Goal: Task Accomplishment & Management: Use online tool/utility

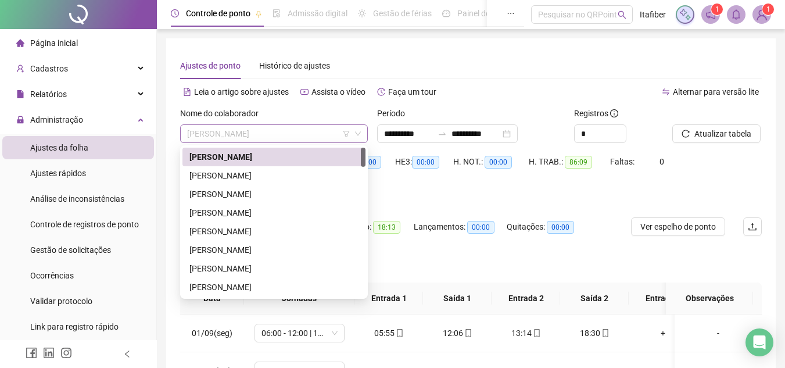
click at [314, 128] on span "[PERSON_NAME]" at bounding box center [274, 133] width 174 height 17
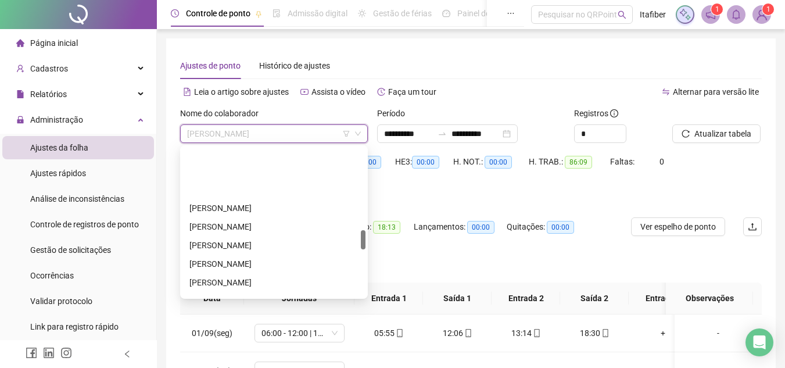
scroll to position [639, 0]
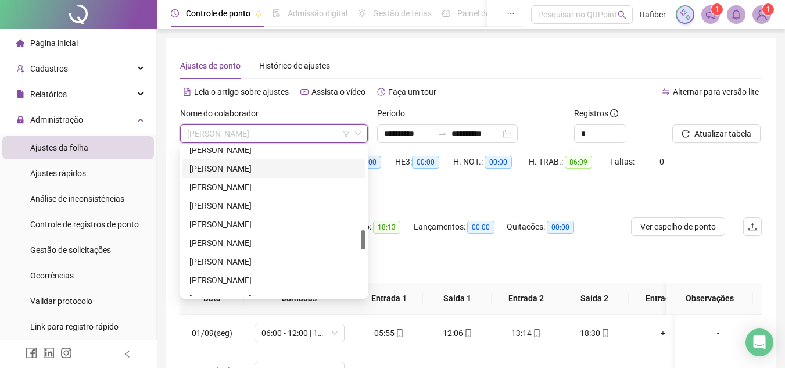
click at [288, 165] on div "[PERSON_NAME]" at bounding box center [274, 168] width 169 height 13
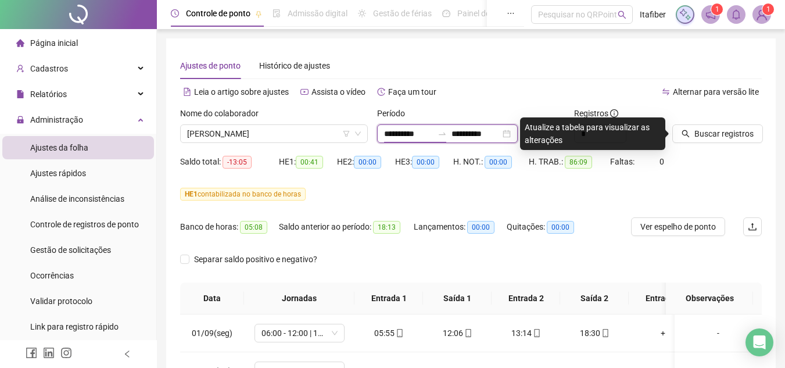
click at [395, 128] on input "**********" at bounding box center [408, 133] width 49 height 13
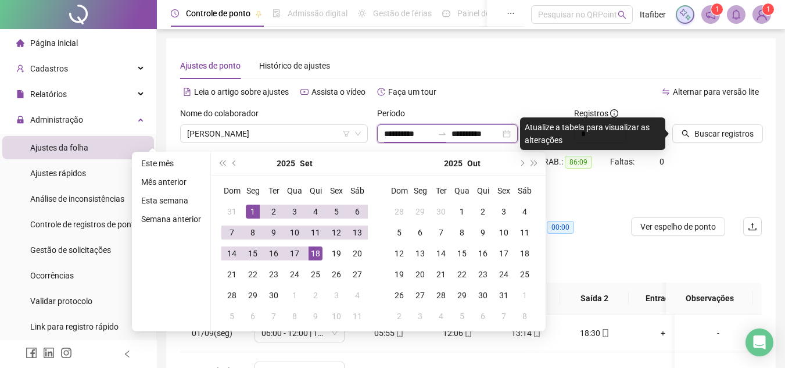
type input "**********"
click at [252, 210] on div "1" at bounding box center [253, 212] width 14 height 14
type input "**********"
click at [316, 249] on div "18" at bounding box center [316, 253] width 14 height 14
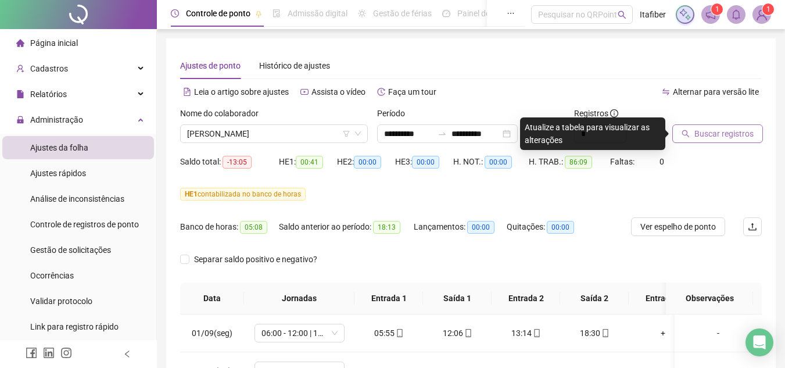
click at [705, 130] on span "Buscar registros" at bounding box center [724, 133] width 59 height 13
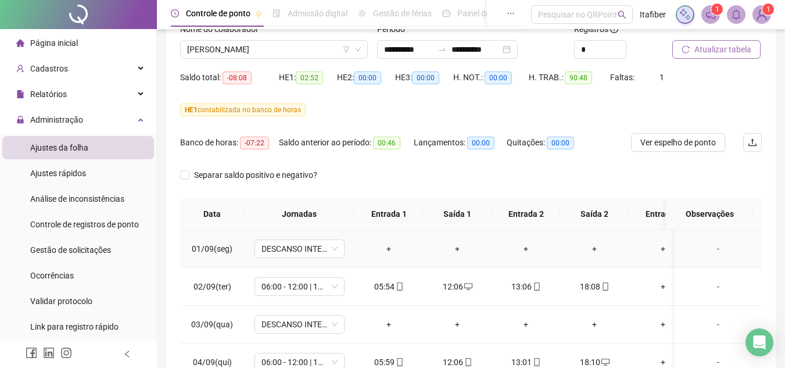
scroll to position [0, 0]
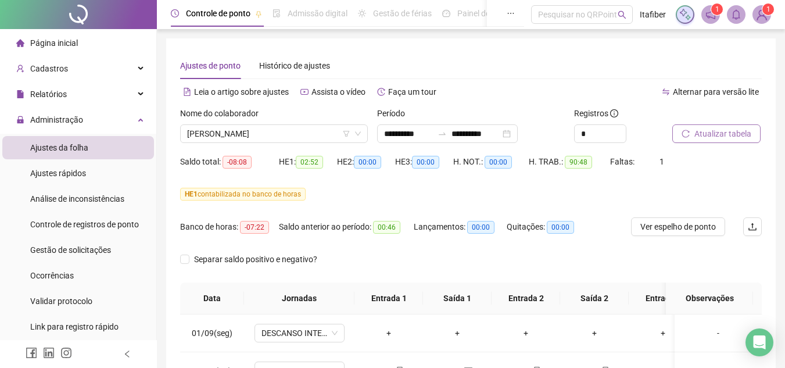
click at [703, 131] on span "Atualizar tabela" at bounding box center [723, 133] width 57 height 13
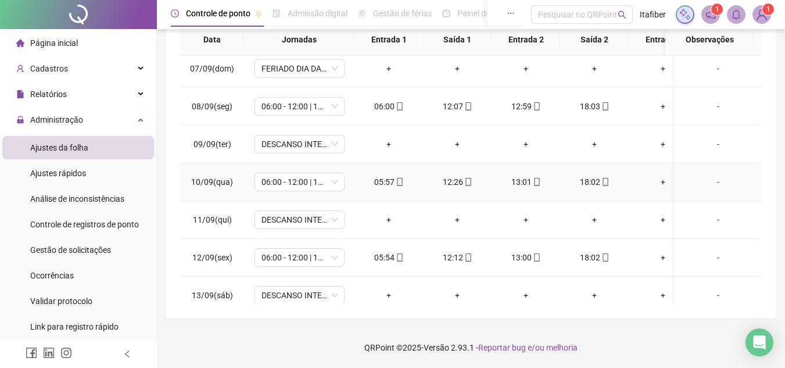
scroll to position [441, 0]
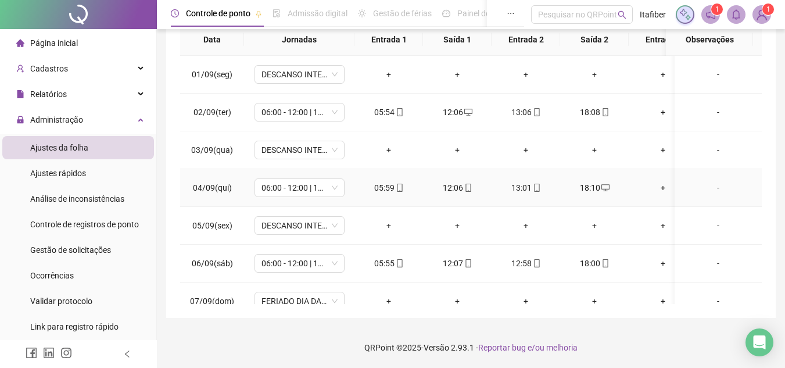
scroll to position [0, 0]
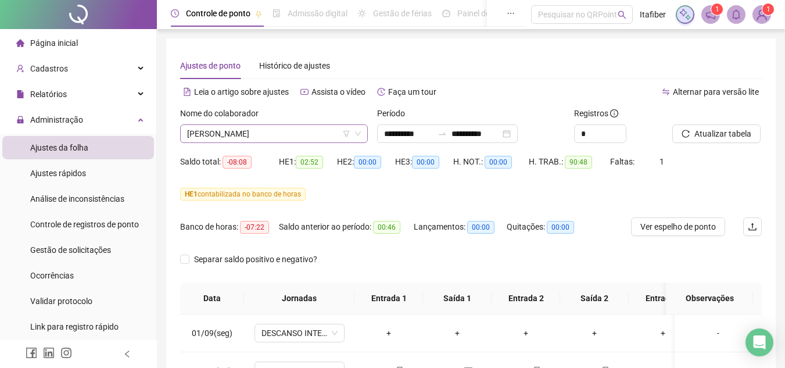
click at [319, 135] on span "[PERSON_NAME]" at bounding box center [274, 133] width 174 height 17
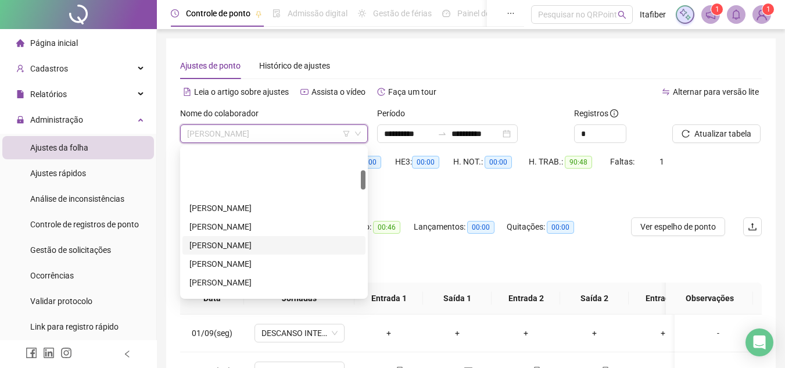
scroll to position [174, 0]
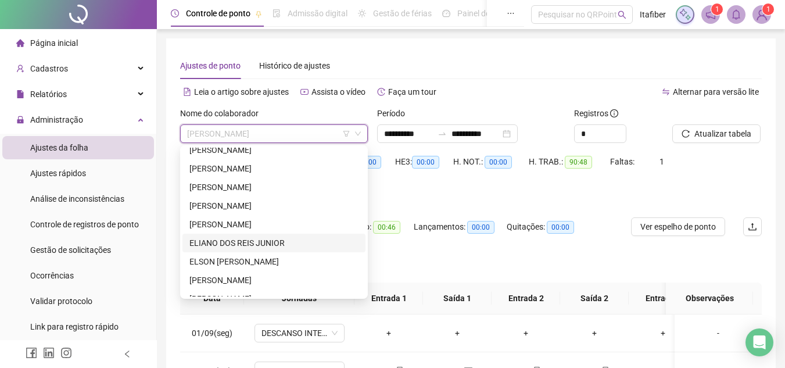
click at [235, 248] on div "ELIANO DOS REIS JUNIOR" at bounding box center [274, 243] width 169 height 13
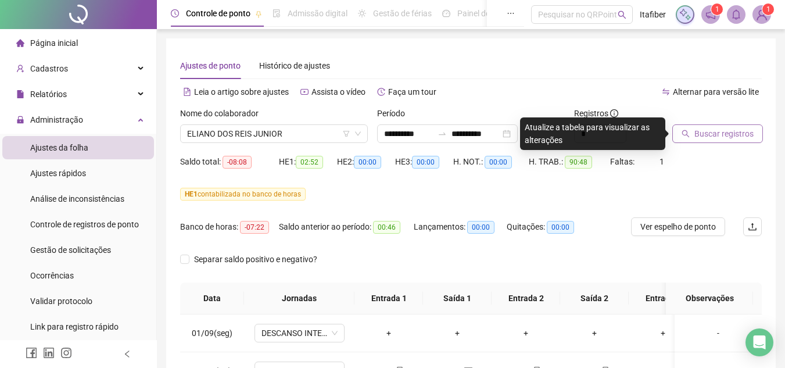
click at [717, 131] on span "Buscar registros" at bounding box center [724, 133] width 59 height 13
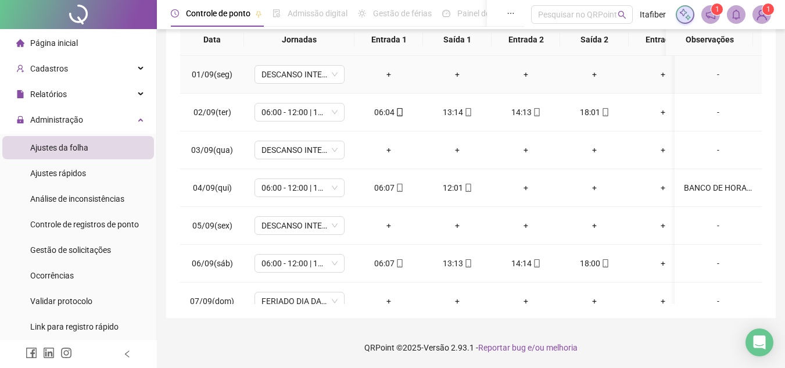
scroll to position [26, 0]
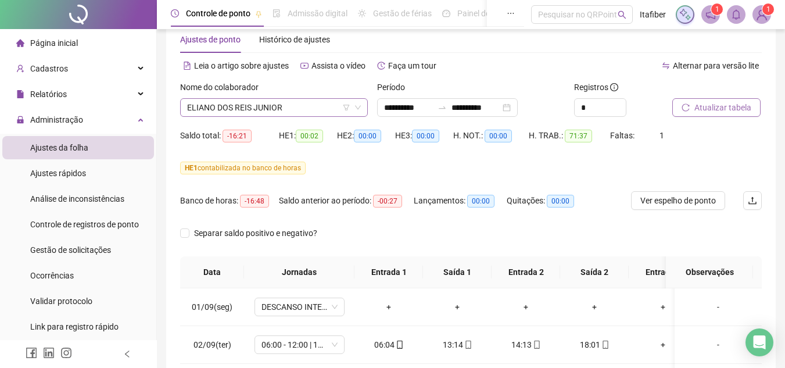
click at [280, 106] on span "ELIANO DOS REIS JUNIOR" at bounding box center [274, 107] width 174 height 17
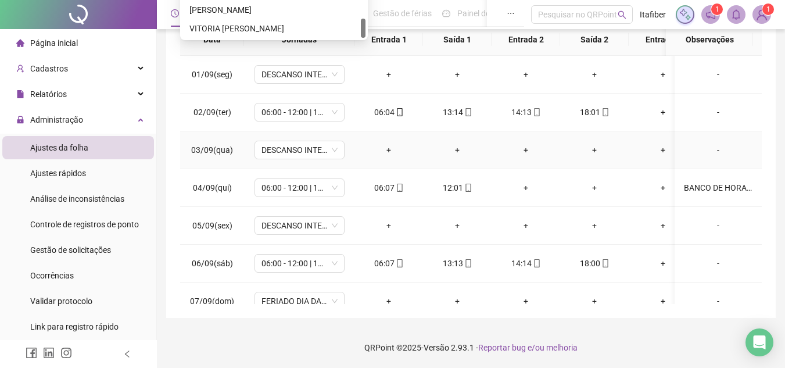
scroll to position [84, 0]
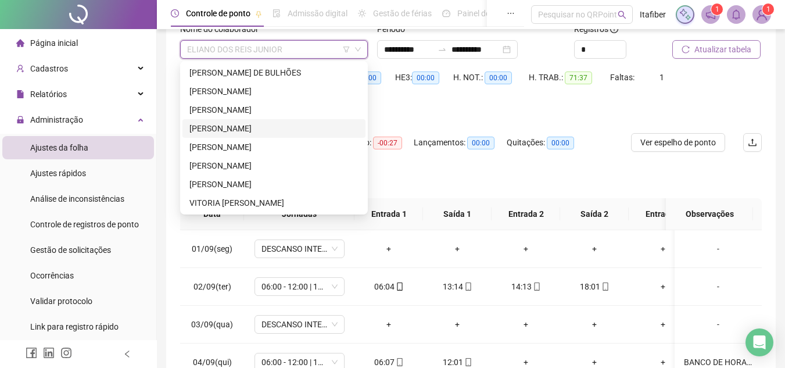
click at [246, 128] on div "[PERSON_NAME]" at bounding box center [274, 128] width 169 height 13
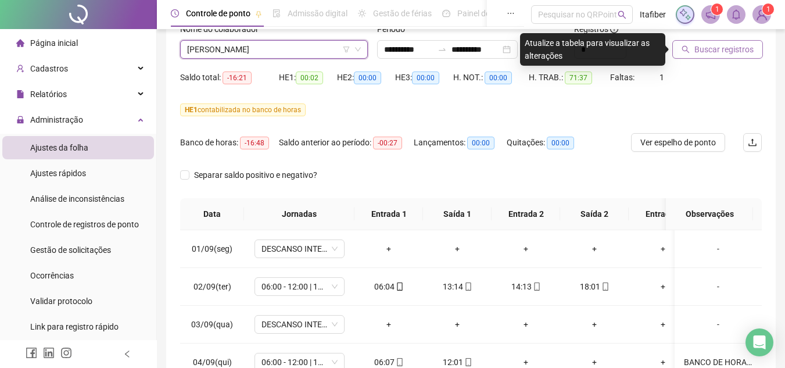
click at [712, 53] on span "Buscar registros" at bounding box center [724, 49] width 59 height 13
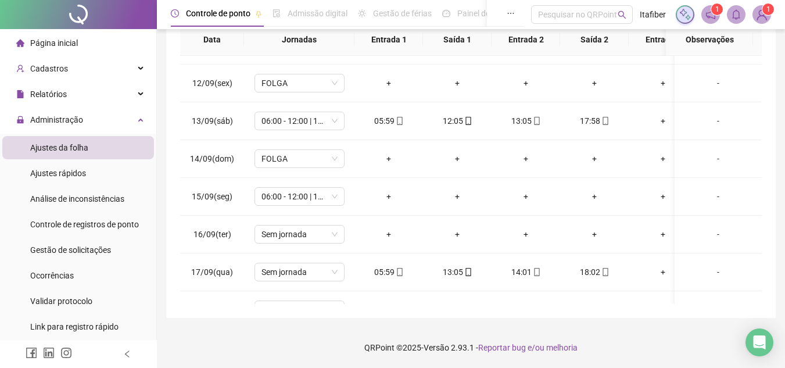
scroll to position [441, 0]
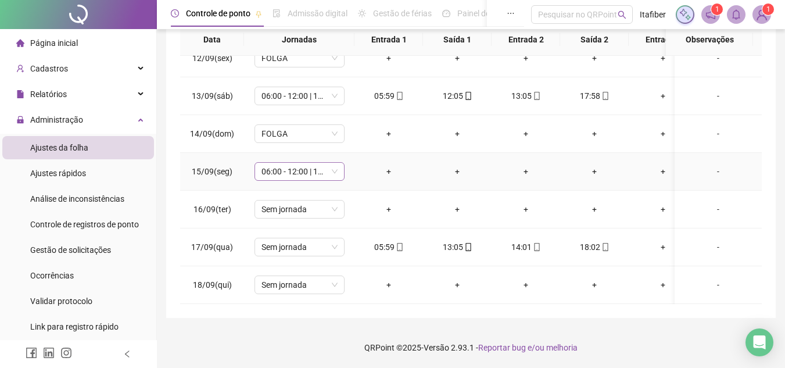
click at [295, 166] on span "06:00 - 12:00 | 13:00 - 18:00" at bounding box center [300, 171] width 76 height 17
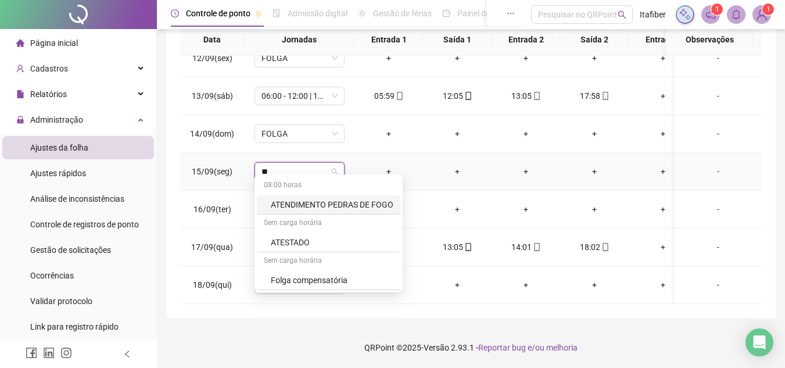
type input "***"
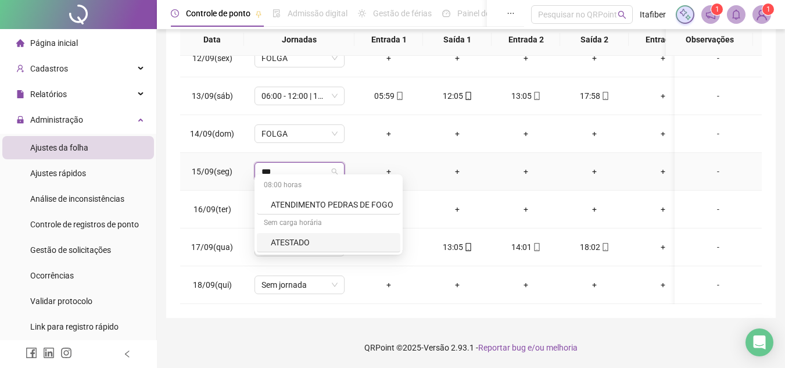
click at [284, 237] on div "ATESTADO" at bounding box center [332, 242] width 123 height 13
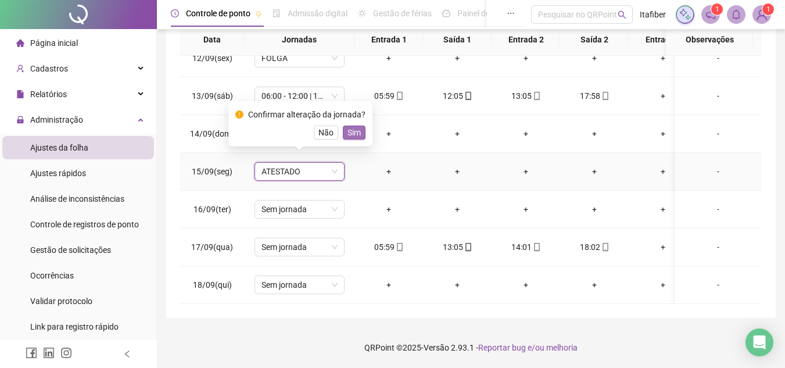
click at [348, 133] on span "Sim" at bounding box center [354, 132] width 13 height 13
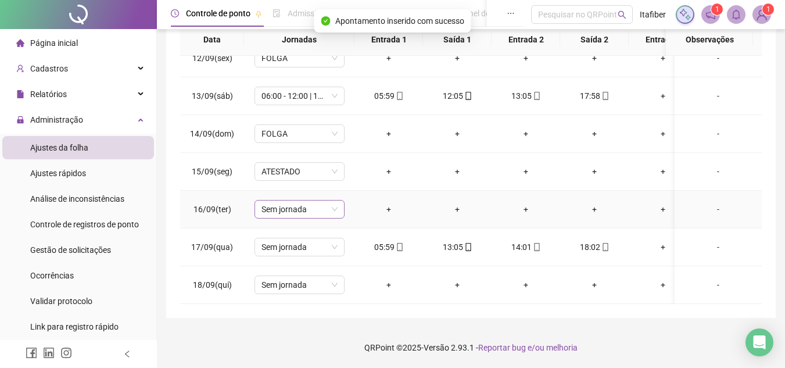
click at [326, 201] on span "Sem jornada" at bounding box center [300, 209] width 76 height 17
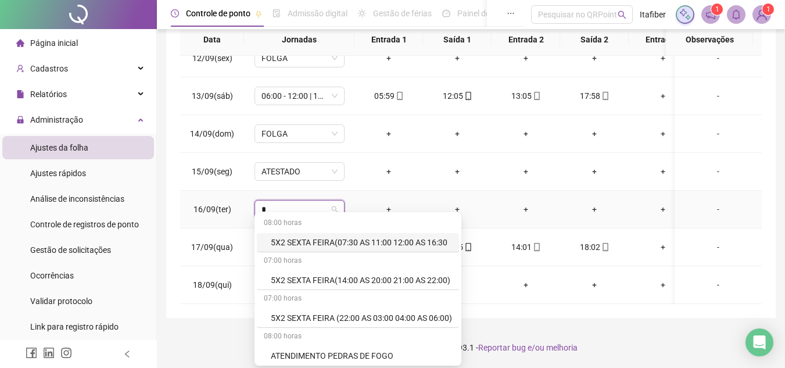
type input "**"
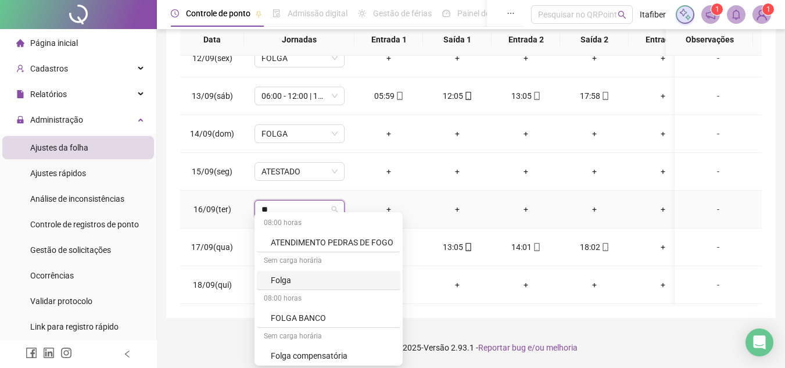
click at [292, 277] on div "Folga" at bounding box center [332, 280] width 123 height 13
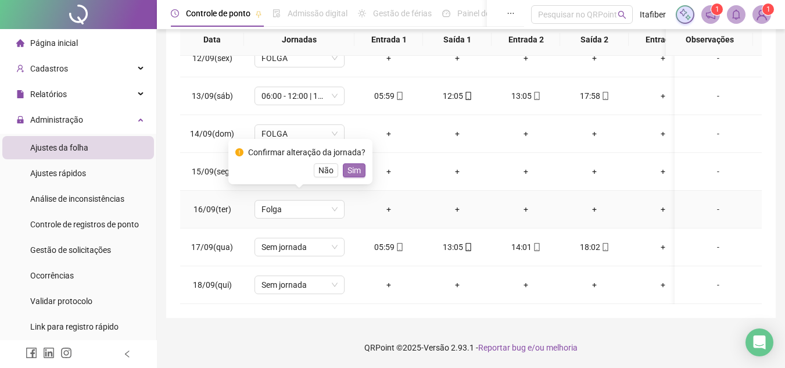
click at [353, 172] on span "Sim" at bounding box center [354, 170] width 13 height 13
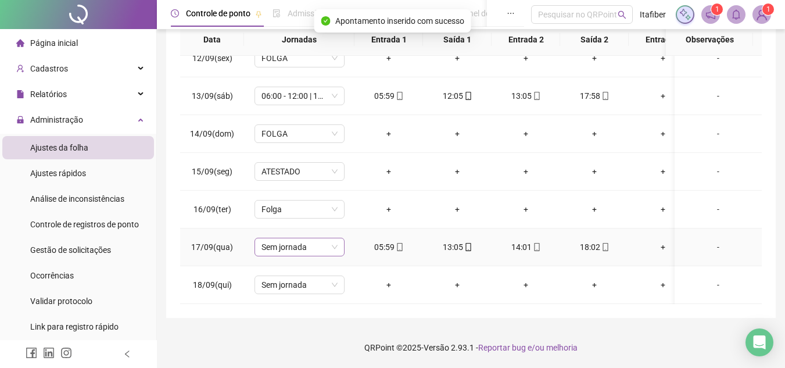
click at [334, 241] on span "Sem jornada" at bounding box center [300, 246] width 76 height 17
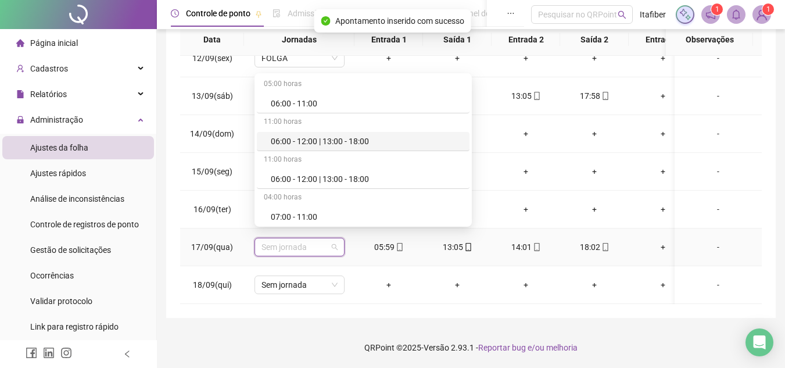
click at [330, 141] on div "06:00 - 12:00 | 13:00 - 18:00" at bounding box center [367, 141] width 192 height 13
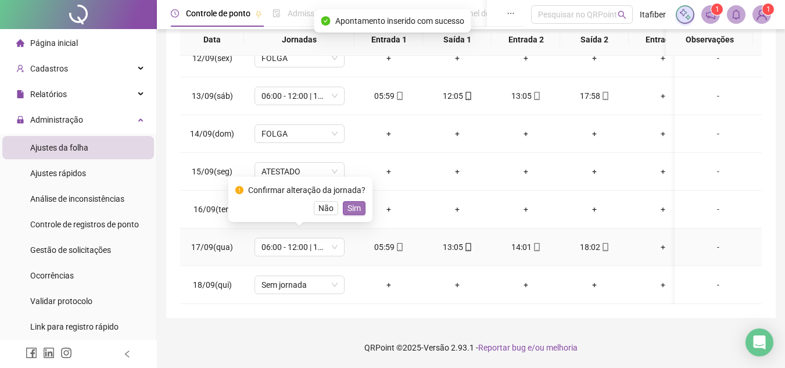
click at [351, 208] on span "Sim" at bounding box center [354, 208] width 13 height 13
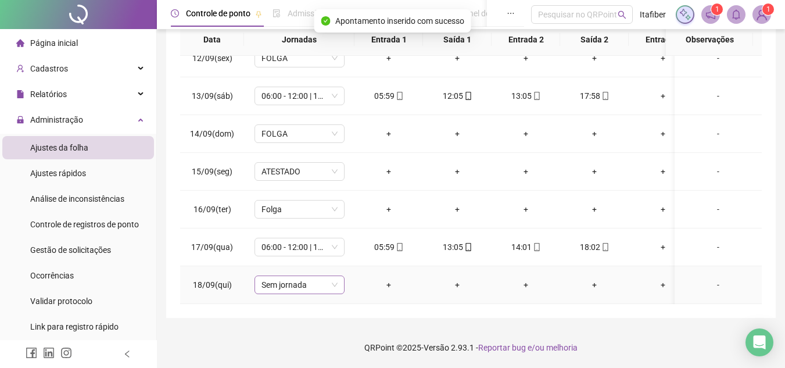
click at [298, 279] on span "Sem jornada" at bounding box center [300, 284] width 76 height 17
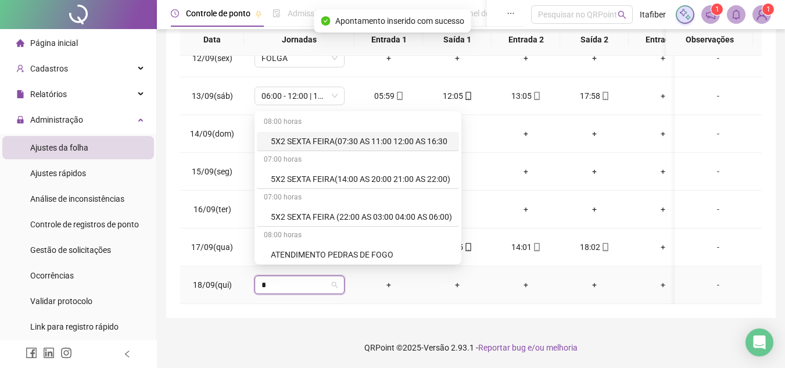
type input "**"
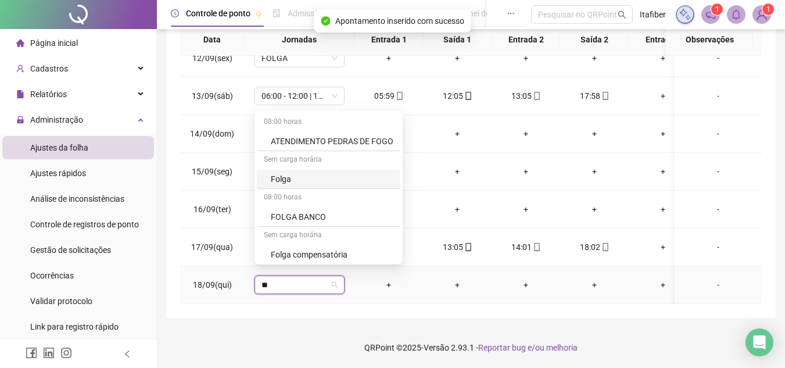
click at [298, 173] on div "Folga" at bounding box center [332, 179] width 123 height 13
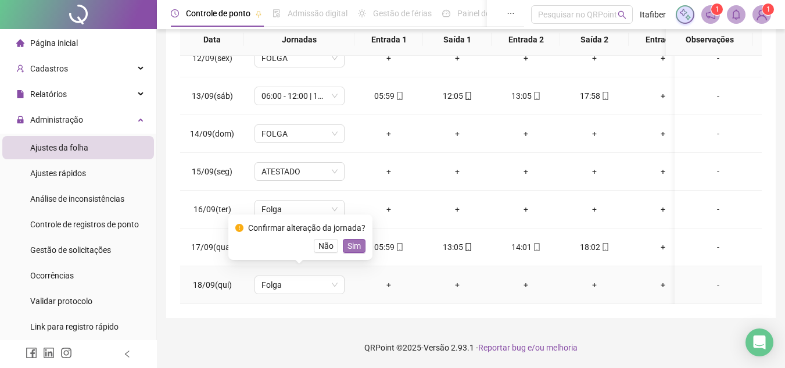
click at [353, 245] on span "Sim" at bounding box center [354, 246] width 13 height 13
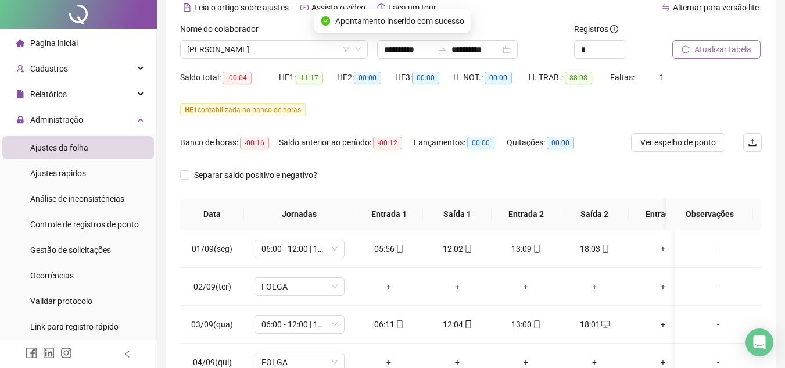
scroll to position [0, 0]
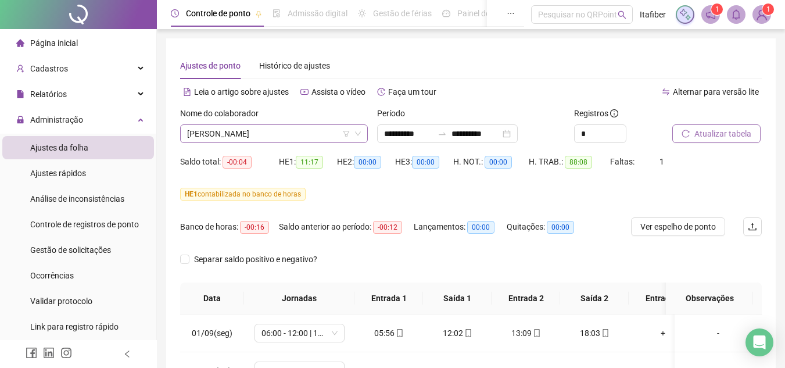
click at [318, 134] on span "[PERSON_NAME]" at bounding box center [274, 133] width 174 height 17
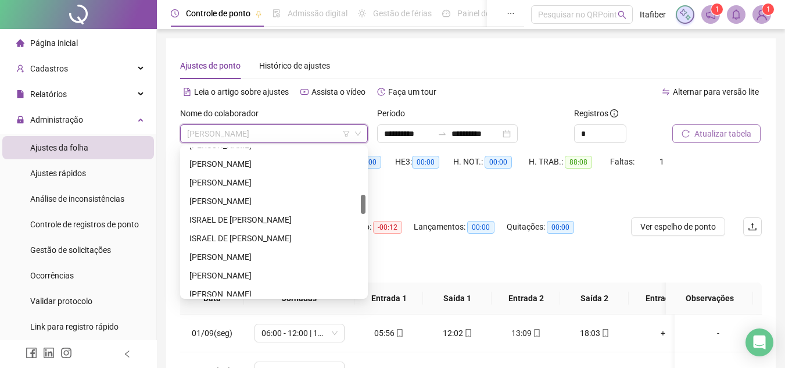
scroll to position [191, 0]
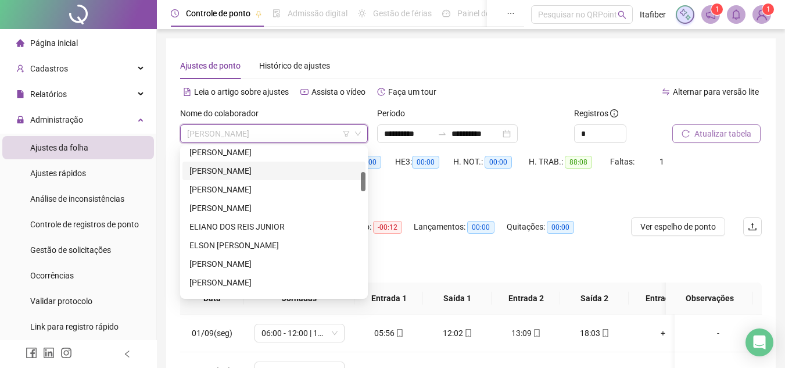
click at [227, 172] on div "[PERSON_NAME]" at bounding box center [274, 171] width 169 height 13
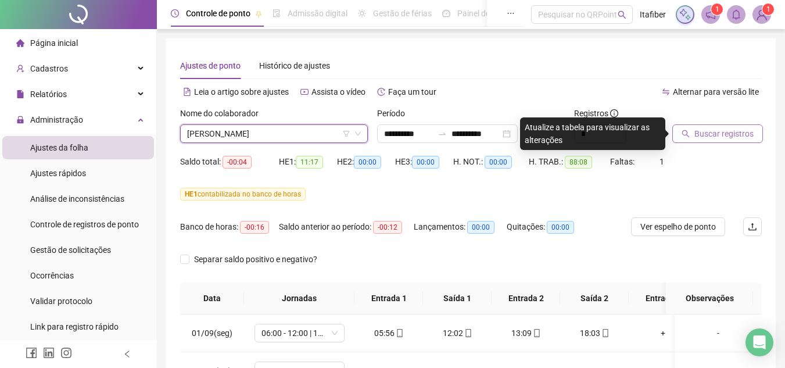
click at [709, 133] on span "Buscar registros" at bounding box center [724, 133] width 59 height 13
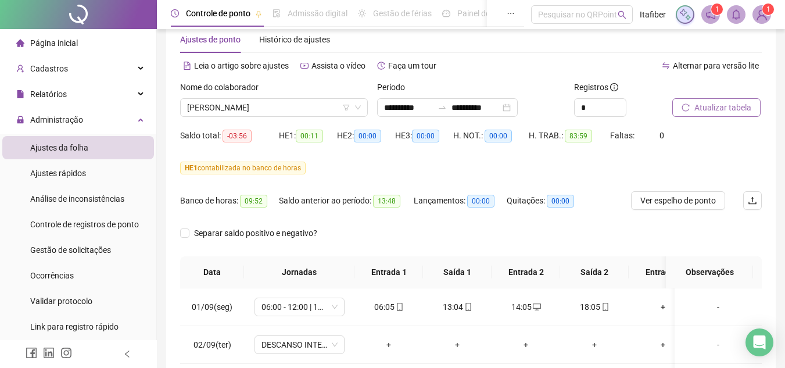
scroll to position [0, 0]
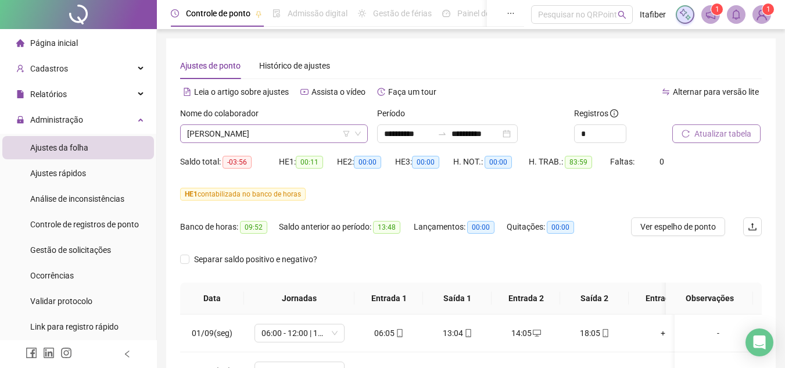
click at [314, 135] on span "[PERSON_NAME]" at bounding box center [274, 133] width 174 height 17
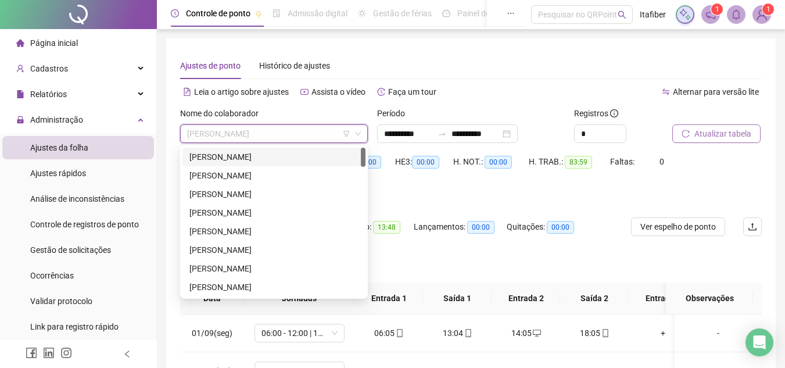
click at [259, 157] on div "[PERSON_NAME]" at bounding box center [274, 157] width 169 height 13
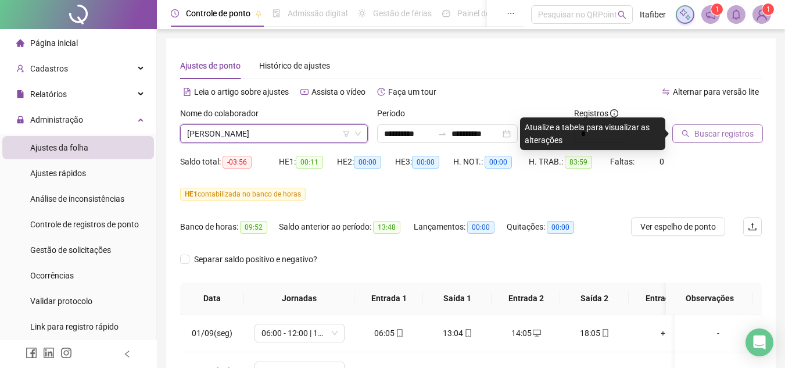
click at [701, 138] on span "Buscar registros" at bounding box center [724, 133] width 59 height 13
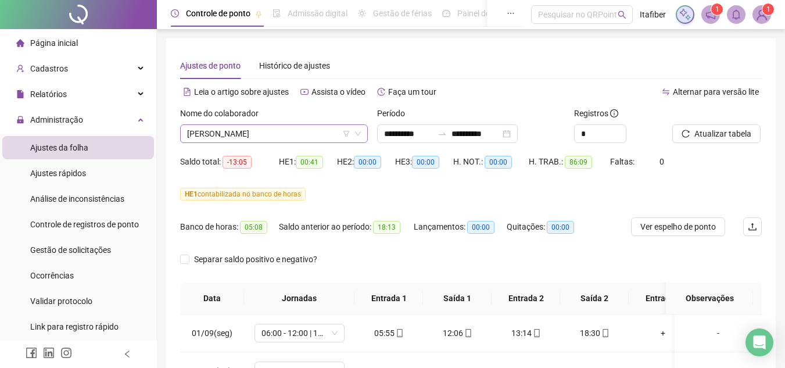
click at [292, 134] on span "[PERSON_NAME]" at bounding box center [274, 133] width 174 height 17
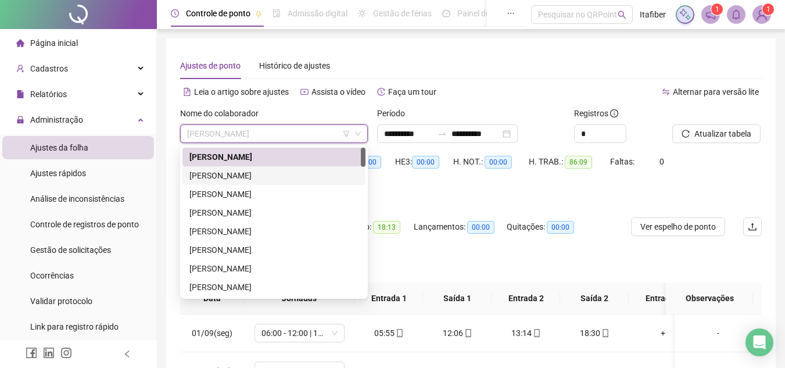
click at [290, 173] on div "[PERSON_NAME]" at bounding box center [274, 175] width 169 height 13
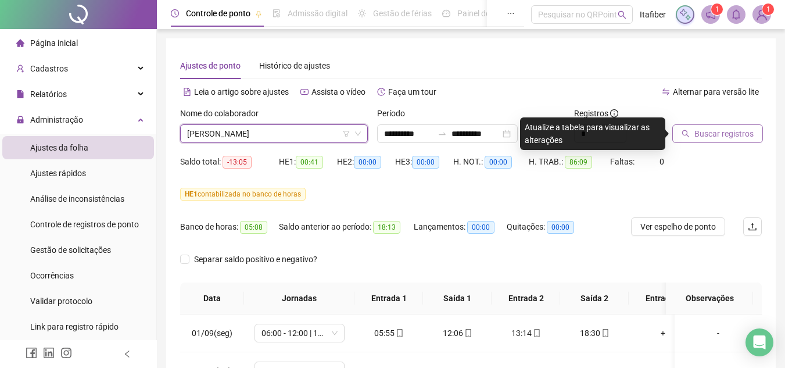
click at [703, 130] on span "Buscar registros" at bounding box center [724, 133] width 59 height 13
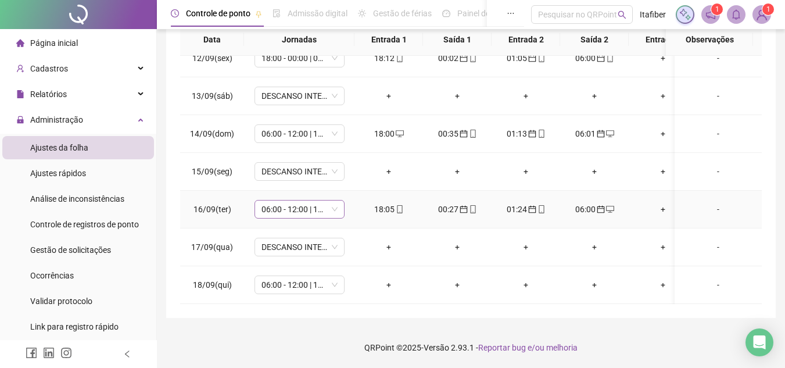
scroll to position [383, 0]
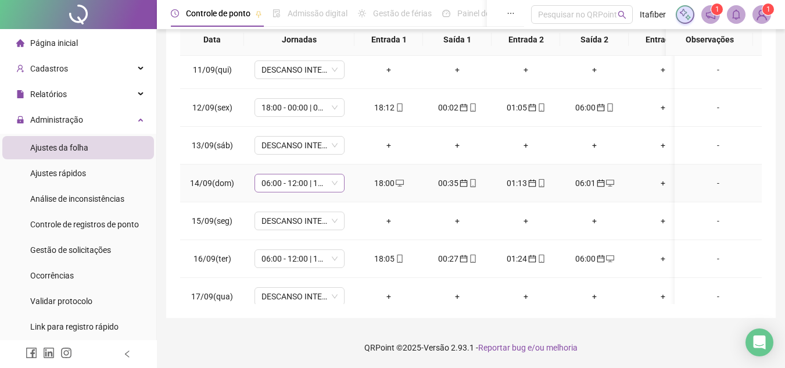
click at [327, 185] on span "06:00 - 12:00 | 13:00 - 18:00" at bounding box center [300, 182] width 76 height 17
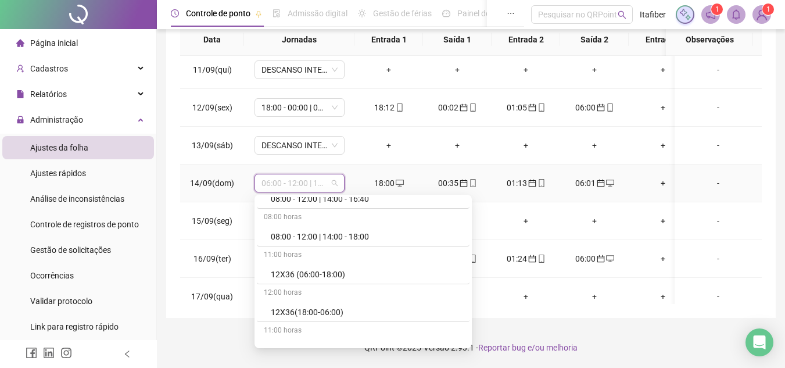
scroll to position [465, 0]
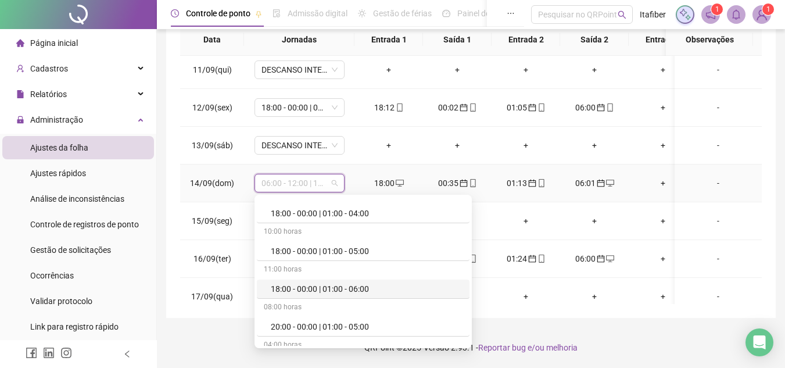
click at [331, 291] on div "18:00 - 00:00 | 01:00 - 06:00" at bounding box center [367, 289] width 192 height 13
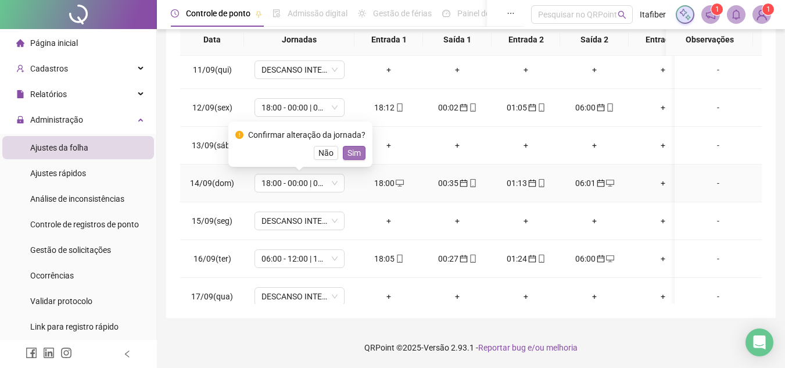
click at [355, 153] on span "Sim" at bounding box center [354, 152] width 13 height 13
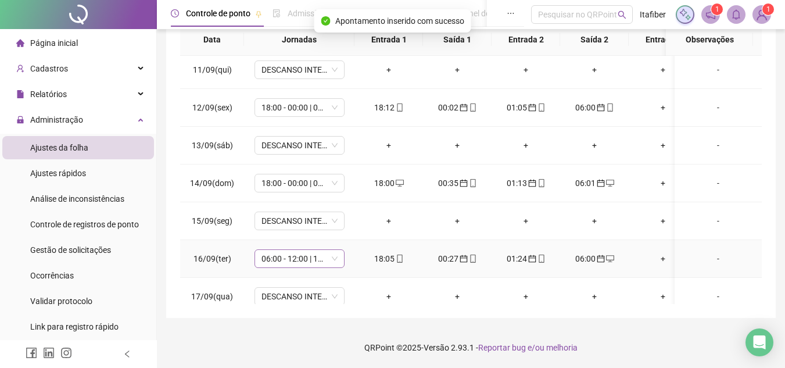
click at [310, 257] on span "06:00 - 12:00 | 13:00 - 18:00" at bounding box center [300, 258] width 76 height 17
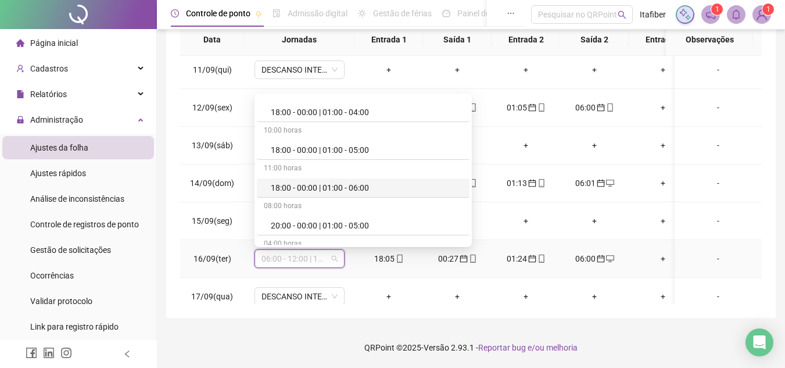
click at [323, 179] on div "18:00 - 00:00 | 01:00 - 06:00" at bounding box center [363, 187] width 213 height 19
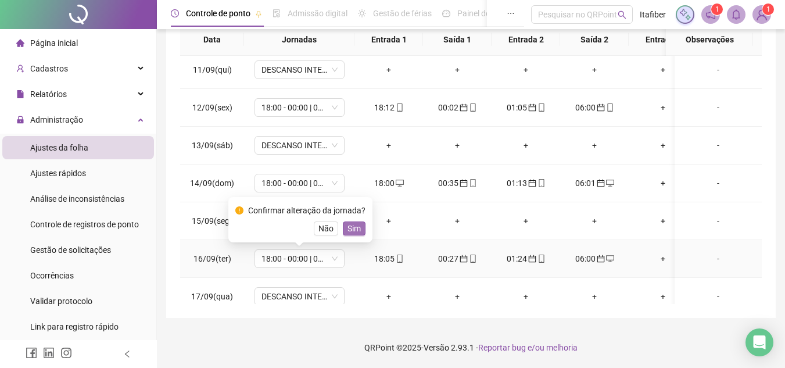
click at [353, 223] on span "Sim" at bounding box center [354, 228] width 13 height 13
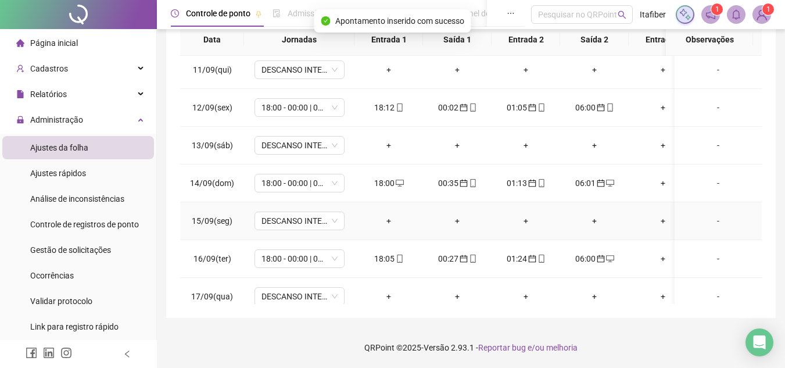
scroll to position [441, 0]
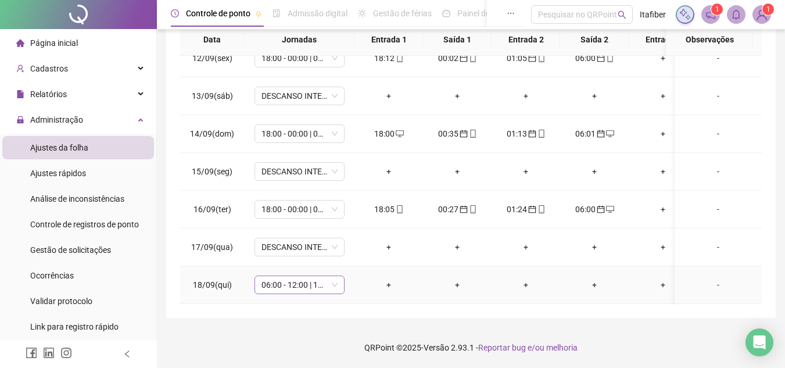
click at [329, 276] on span "06:00 - 12:00 | 13:00 - 18:00" at bounding box center [300, 284] width 76 height 17
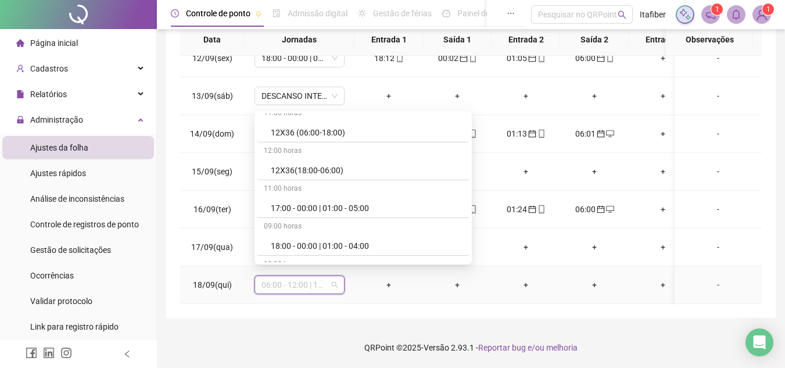
scroll to position [465, 0]
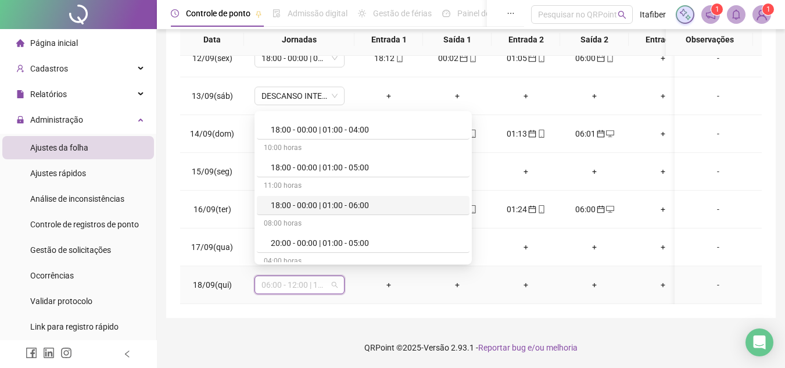
click at [315, 203] on div "18:00 - 00:00 | 01:00 - 06:00" at bounding box center [367, 205] width 192 height 13
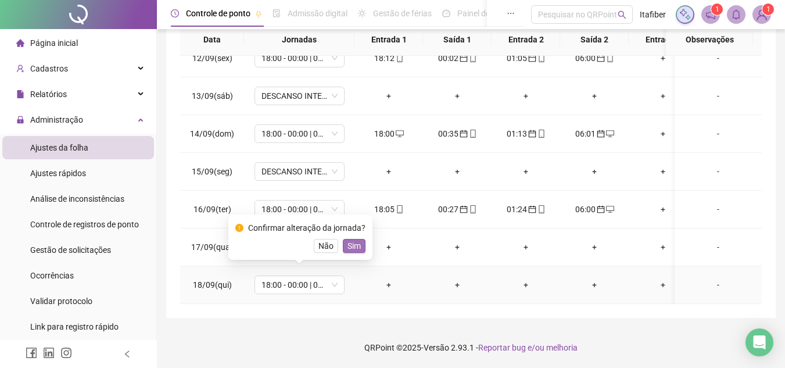
click at [348, 248] on span "Sim" at bounding box center [354, 246] width 13 height 13
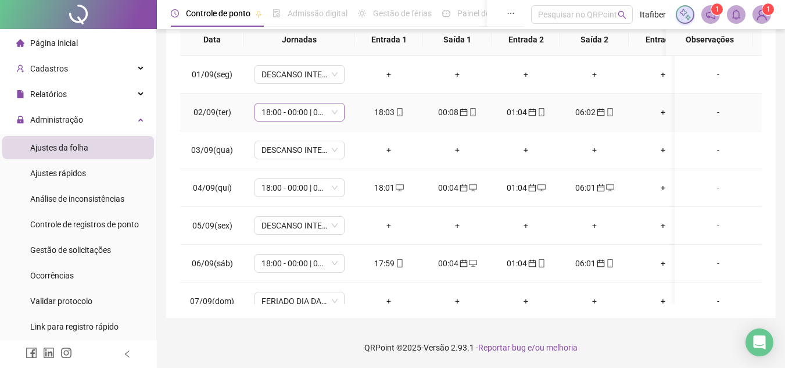
scroll to position [26, 0]
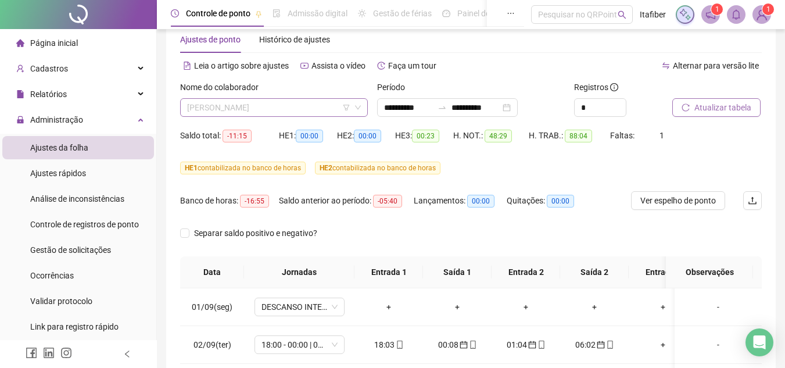
click at [303, 108] on span "[PERSON_NAME]" at bounding box center [274, 107] width 174 height 17
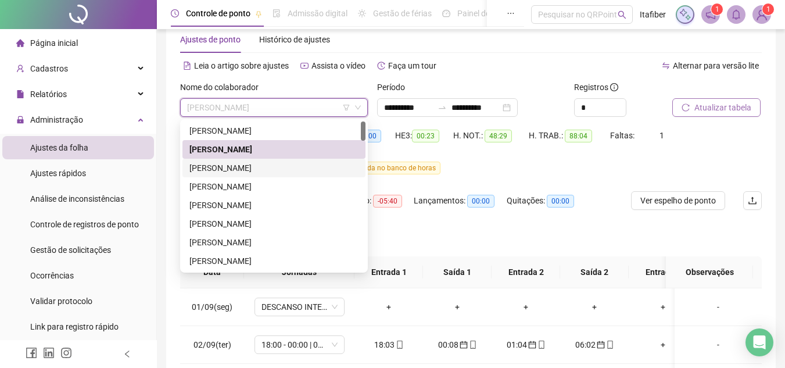
click at [276, 163] on div "[PERSON_NAME]" at bounding box center [274, 168] width 169 height 13
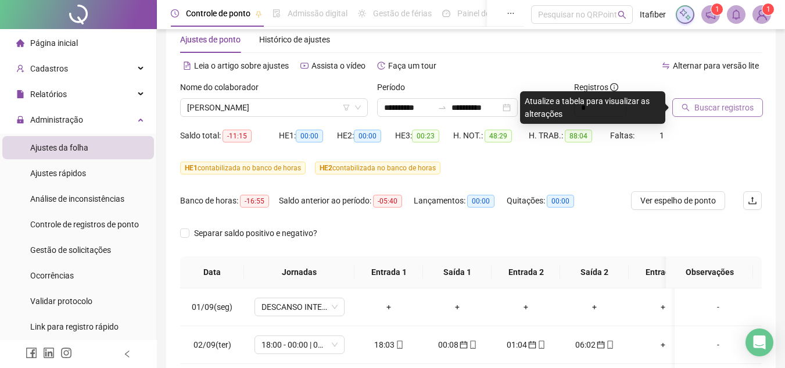
click at [707, 110] on span "Buscar registros" at bounding box center [724, 107] width 59 height 13
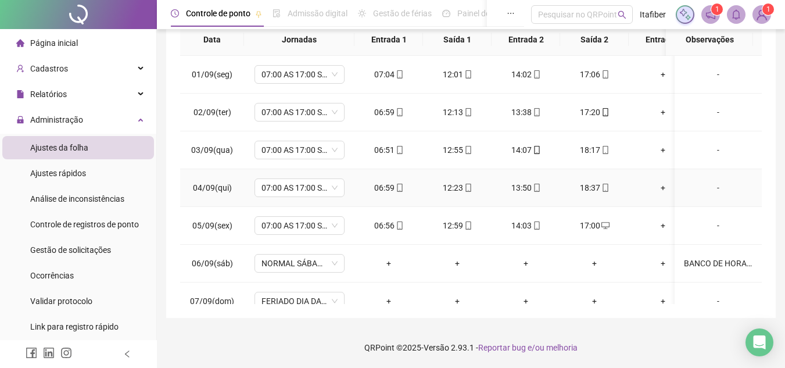
scroll to position [52, 0]
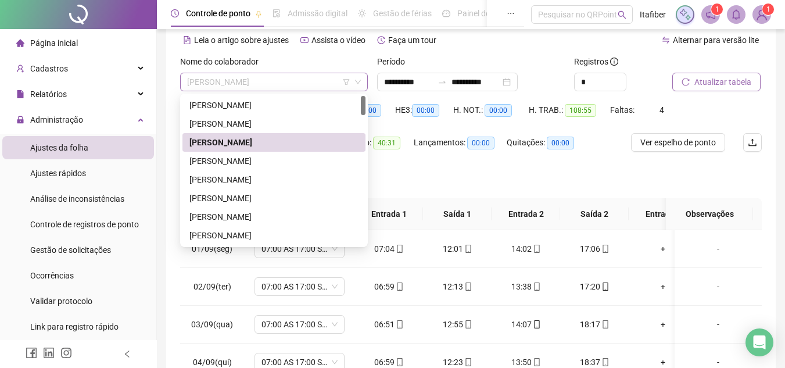
click at [288, 86] on span "[PERSON_NAME]" at bounding box center [274, 81] width 174 height 17
click at [264, 157] on div "[PERSON_NAME]" at bounding box center [274, 161] width 169 height 13
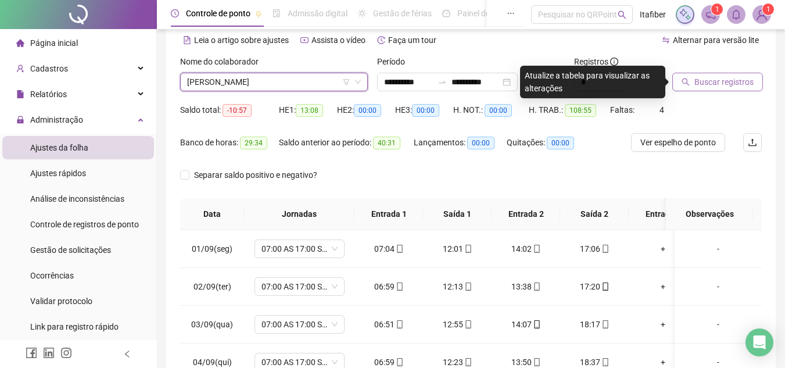
click at [687, 84] on icon "search" at bounding box center [686, 82] width 8 height 8
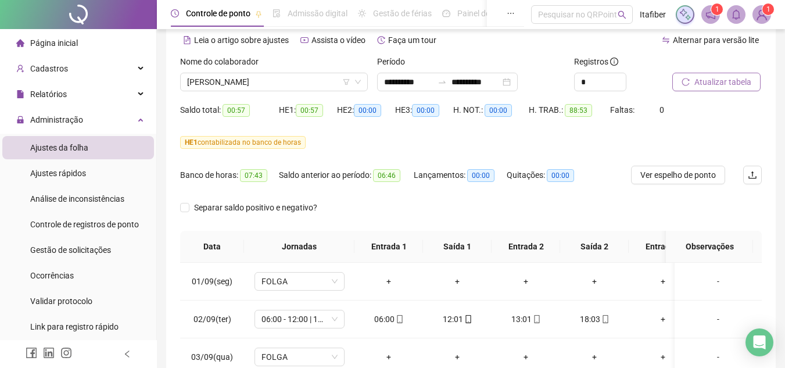
scroll to position [0, 0]
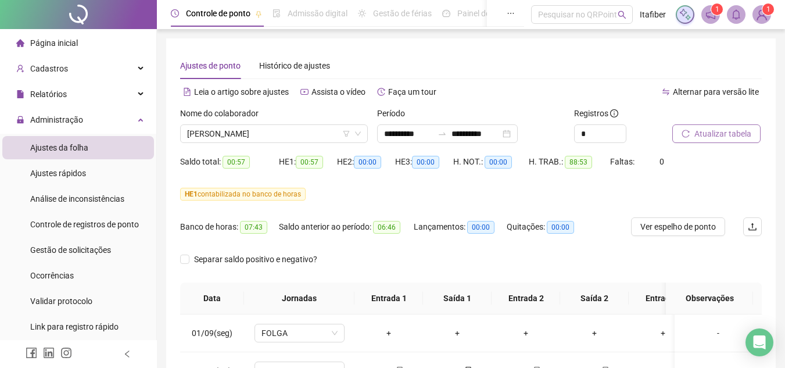
click at [673, 124] on button "Atualizar tabela" at bounding box center [717, 133] width 88 height 19
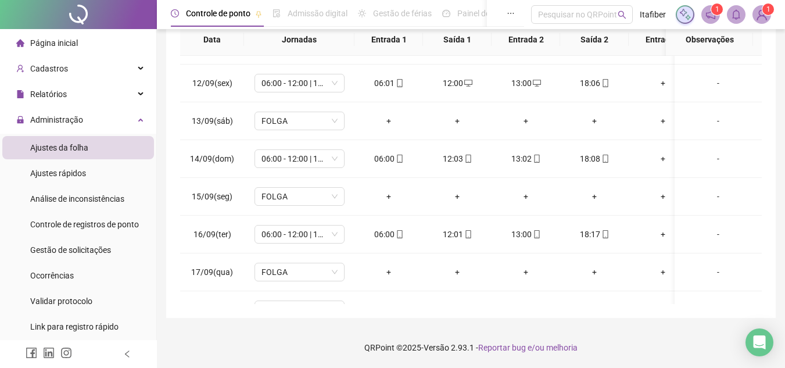
scroll to position [441, 0]
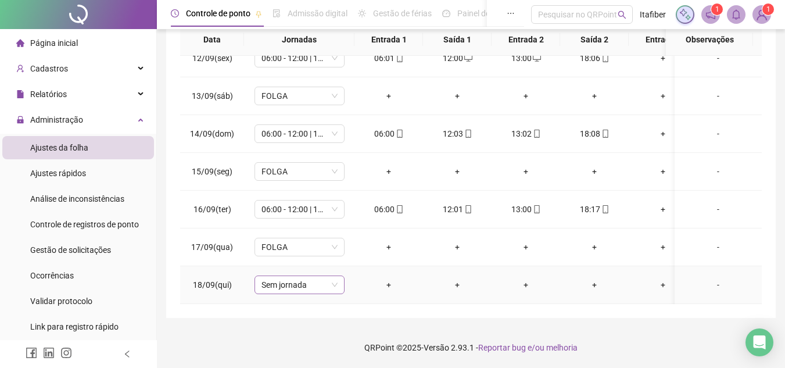
click at [308, 276] on span "Sem jornada" at bounding box center [300, 284] width 76 height 17
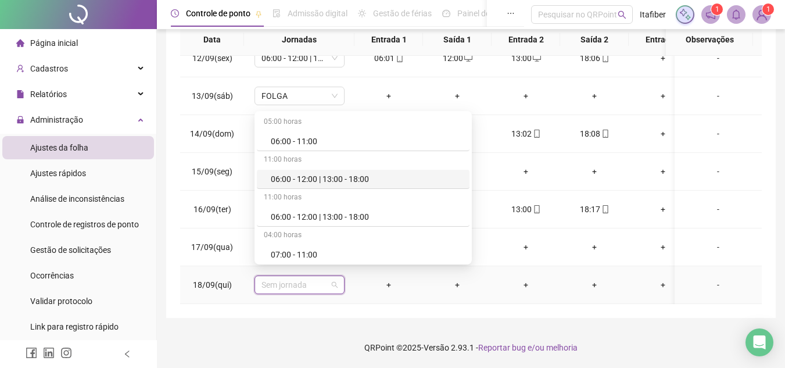
click at [317, 178] on div "06:00 - 12:00 | 13:00 - 18:00" at bounding box center [367, 179] width 192 height 13
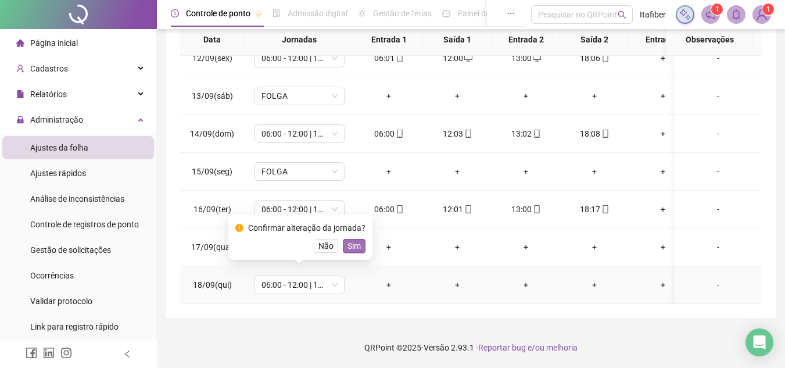
click at [348, 246] on span "Sim" at bounding box center [354, 246] width 13 height 13
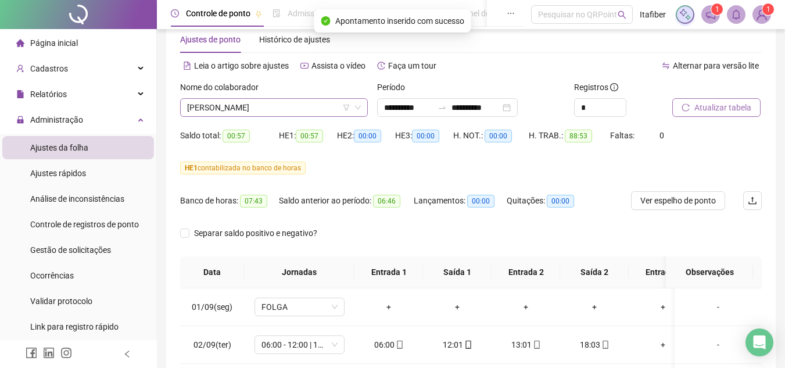
scroll to position [0, 0]
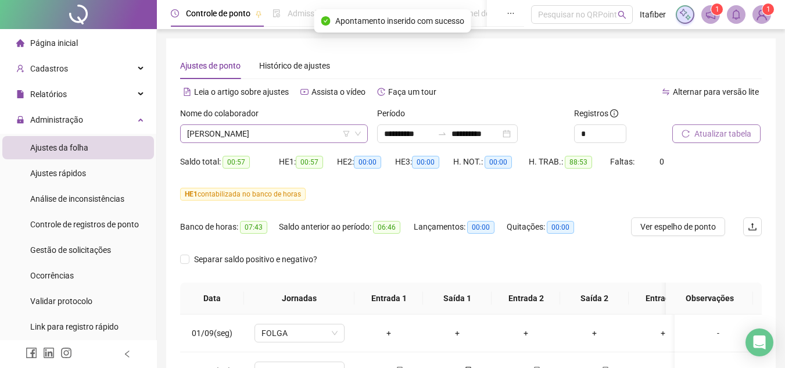
click at [301, 138] on span "[PERSON_NAME]" at bounding box center [274, 133] width 174 height 17
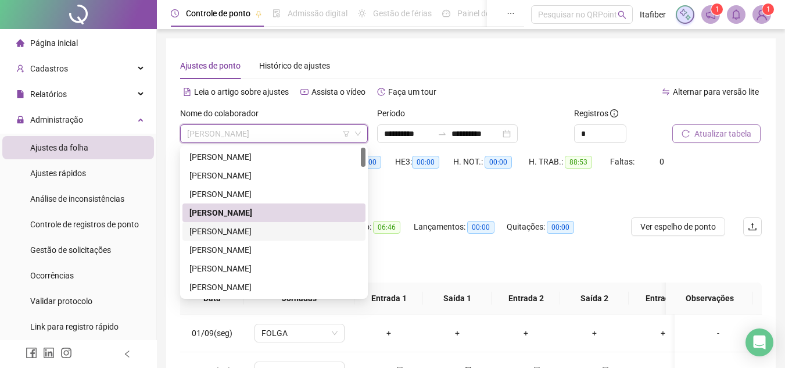
click at [284, 232] on div "[PERSON_NAME]" at bounding box center [274, 231] width 169 height 13
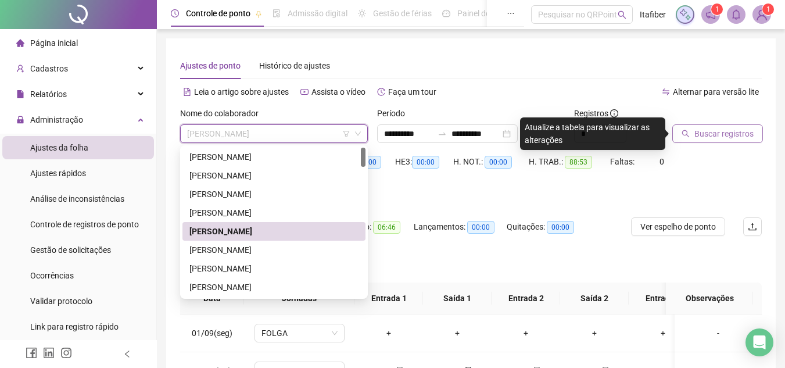
click at [331, 135] on span "[PERSON_NAME]" at bounding box center [274, 133] width 174 height 17
click at [267, 212] on div "[PERSON_NAME]" at bounding box center [274, 212] width 169 height 13
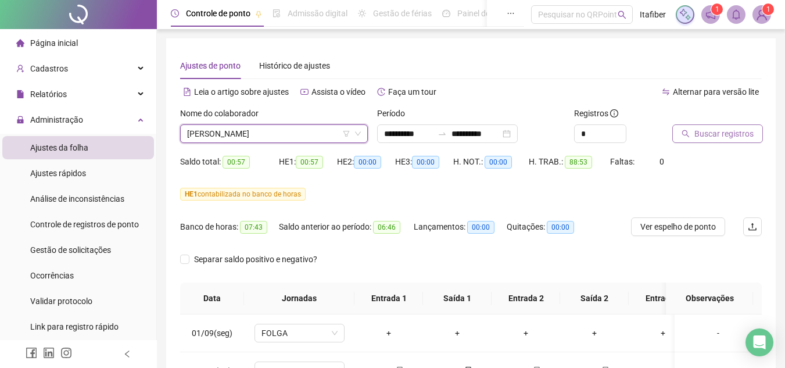
click at [343, 133] on icon "filter" at bounding box center [346, 133] width 7 height 7
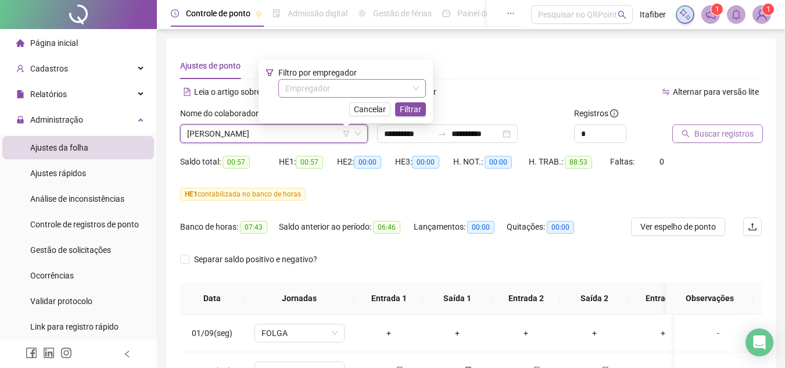
click at [342, 87] on input "search" at bounding box center [346, 88] width 123 height 17
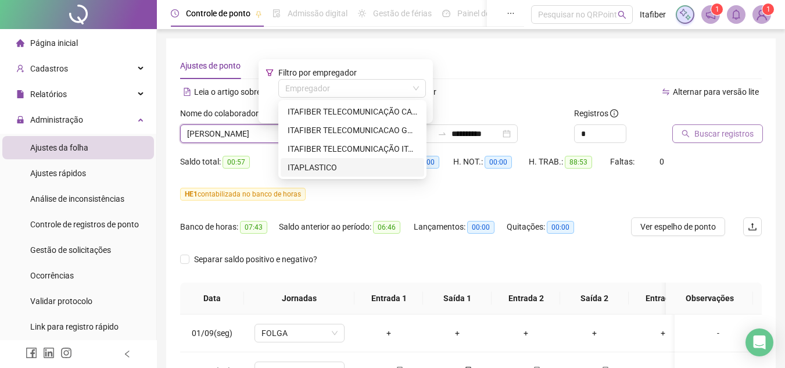
click at [320, 163] on div "ITAPLASTICO" at bounding box center [353, 167] width 130 height 13
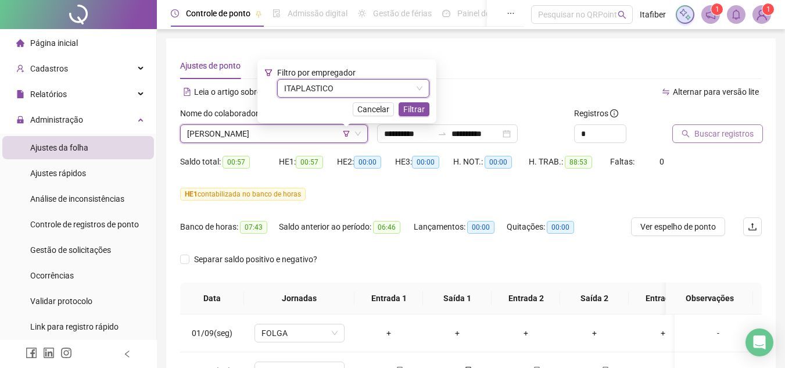
click at [413, 99] on div "Filtro por empregador ITAPLASTICO ITAPLASTICO Cancelar Filtrar" at bounding box center [347, 91] width 165 height 50
click at [412, 103] on span "Filtrar" at bounding box center [414, 109] width 22 height 13
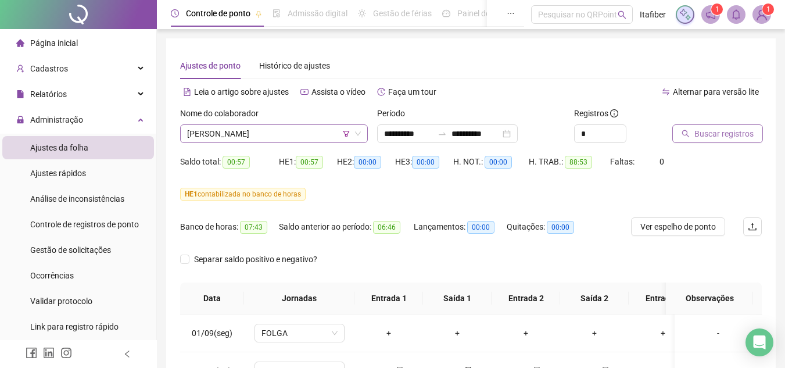
click at [298, 133] on span "[PERSON_NAME]" at bounding box center [274, 133] width 174 height 17
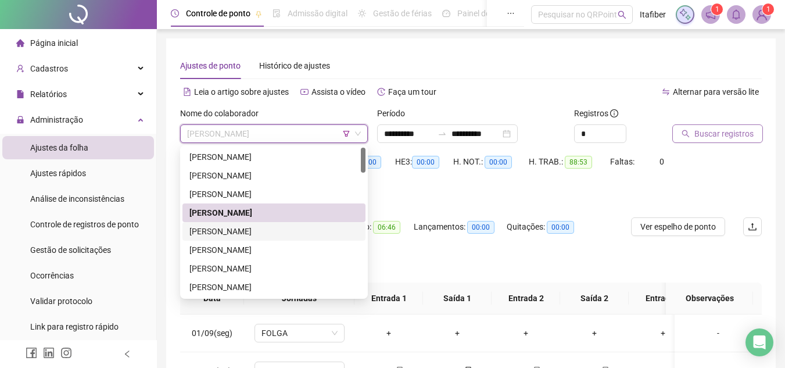
click at [291, 232] on div "[PERSON_NAME]" at bounding box center [274, 231] width 169 height 13
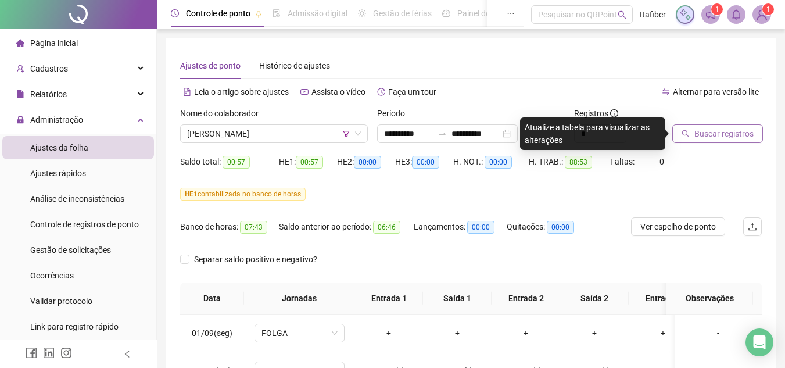
click at [705, 135] on span "Buscar registros" at bounding box center [724, 133] width 59 height 13
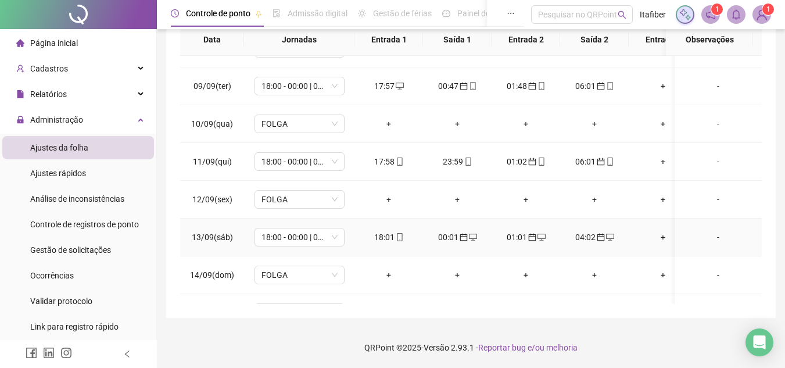
scroll to position [441, 0]
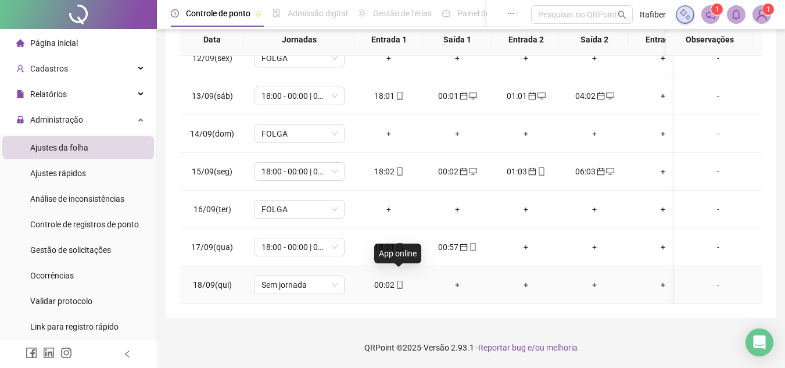
click at [399, 281] on icon "mobile" at bounding box center [399, 285] width 5 height 8
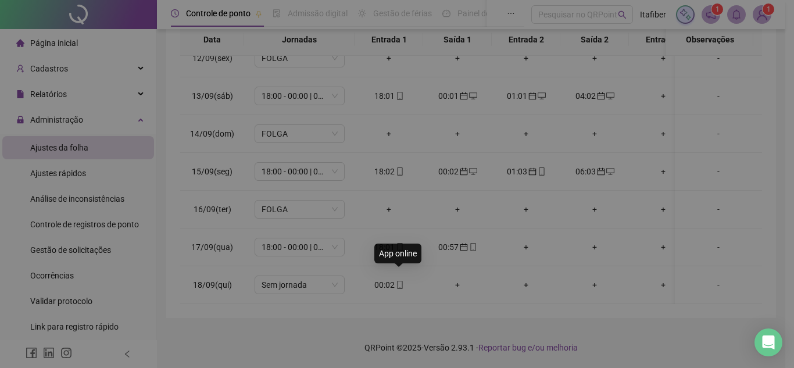
type input "**********"
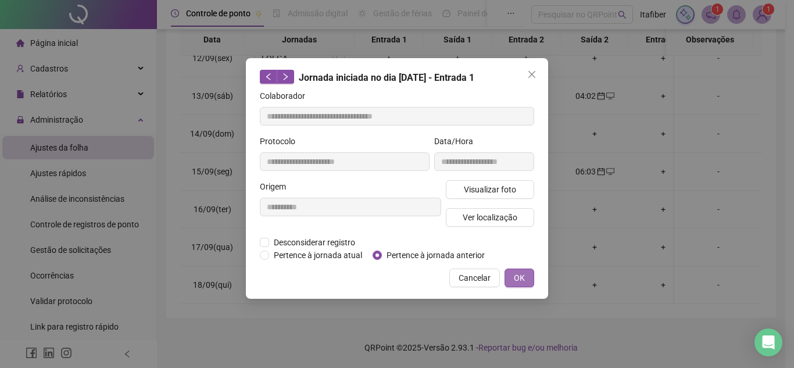
click at [523, 277] on span "OK" at bounding box center [519, 277] width 11 height 13
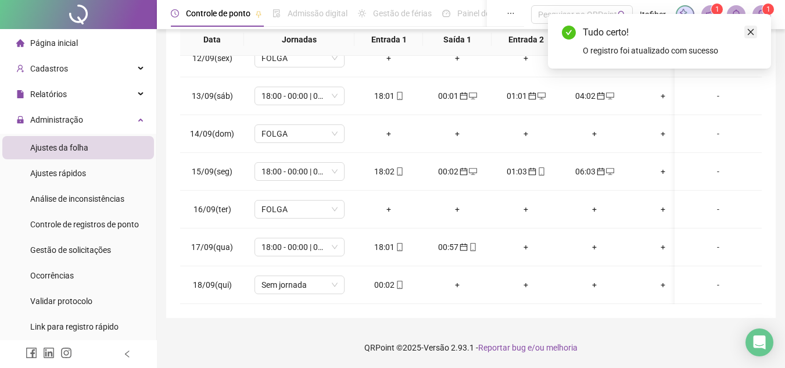
click at [746, 35] on link "Close" at bounding box center [751, 32] width 13 height 13
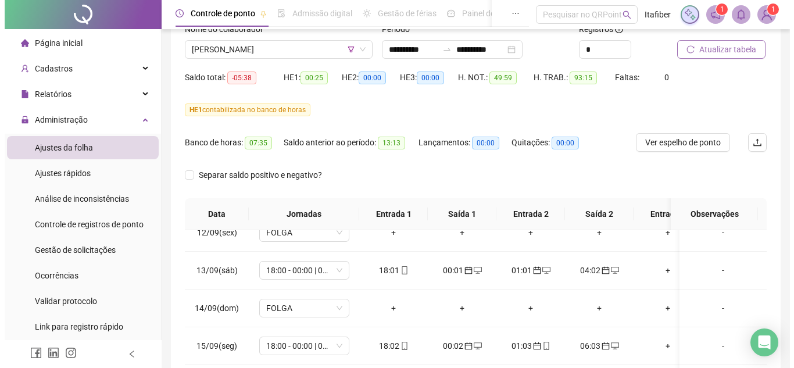
scroll to position [0, 0]
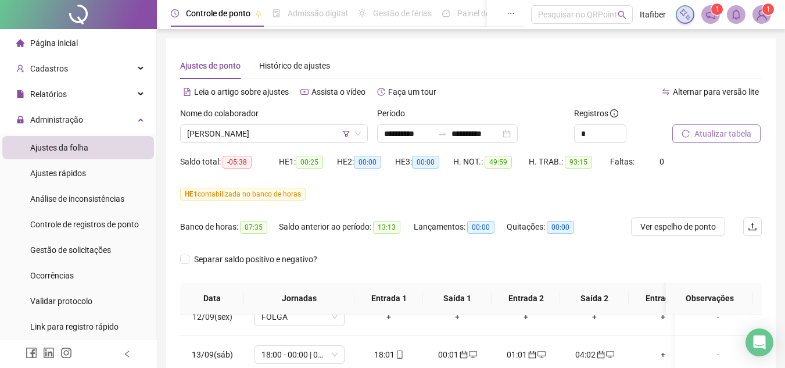
click at [687, 130] on icon "reload" at bounding box center [686, 134] width 8 height 8
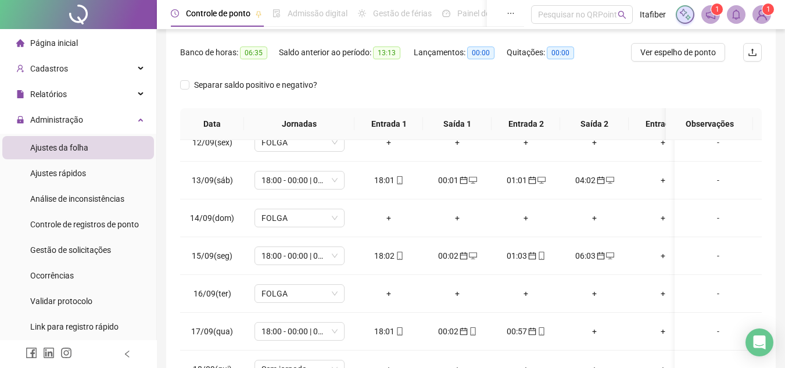
scroll to position [259, 0]
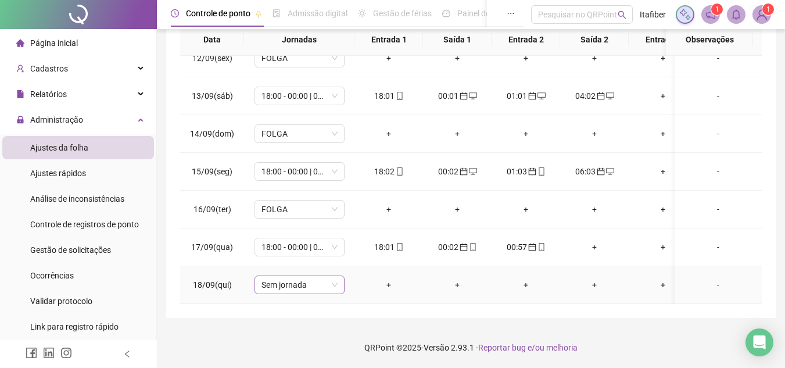
click at [312, 282] on span "Sem jornada" at bounding box center [300, 284] width 76 height 17
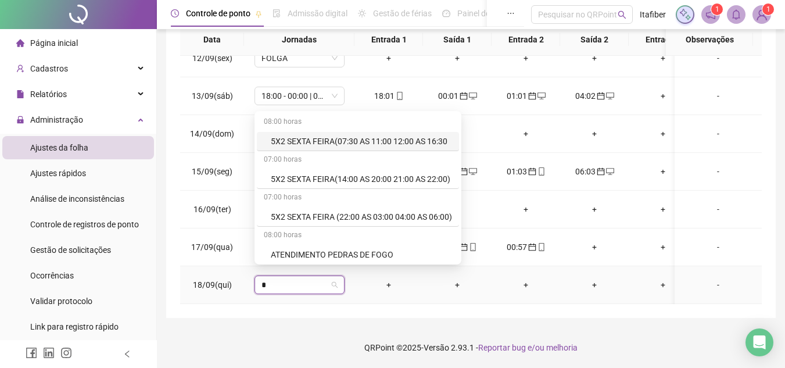
type input "**"
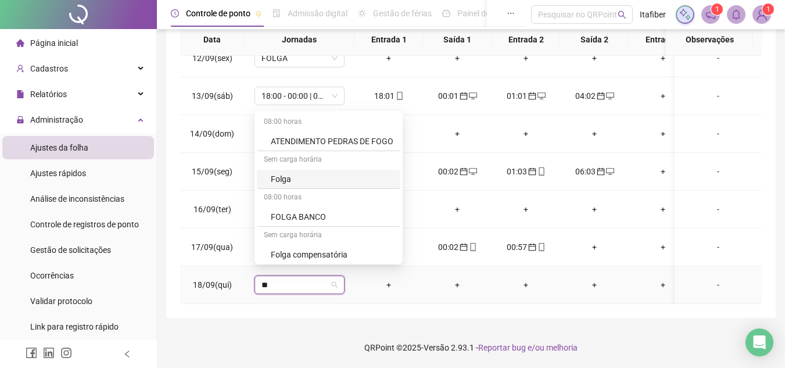
click at [317, 184] on div "Folga" at bounding box center [332, 179] width 123 height 13
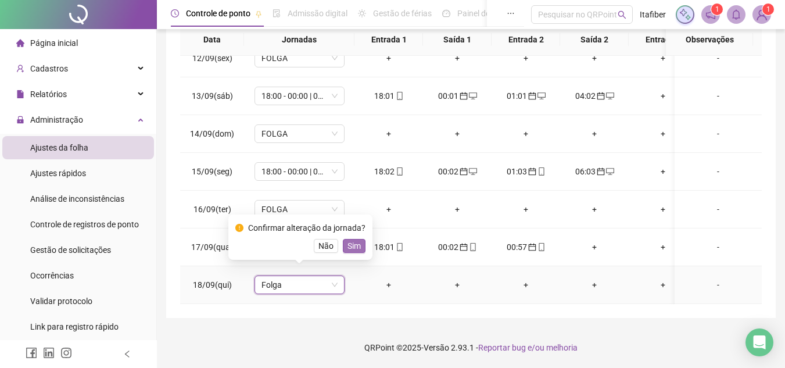
click at [352, 250] on span "Sim" at bounding box center [354, 246] width 13 height 13
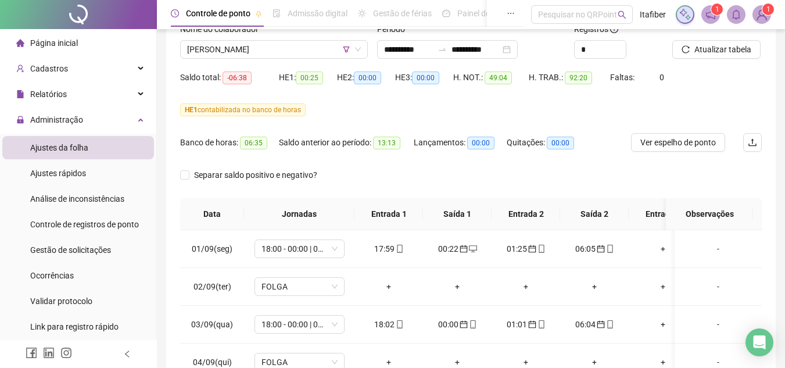
scroll to position [26, 0]
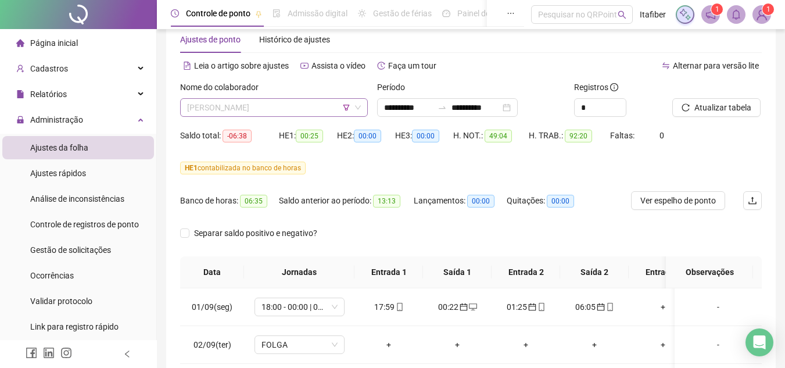
click at [299, 110] on span "[PERSON_NAME]" at bounding box center [274, 107] width 174 height 17
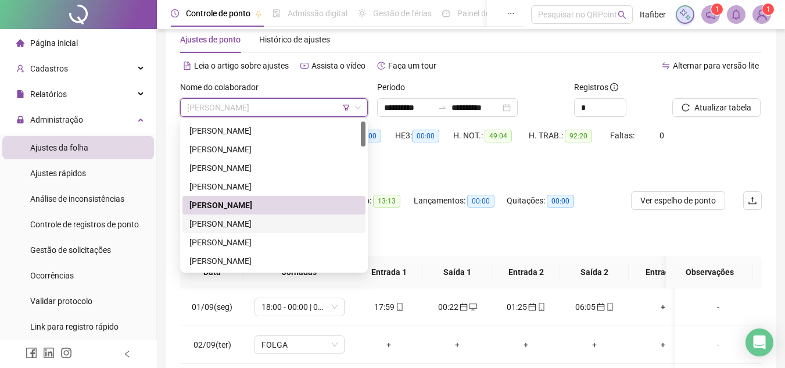
click at [271, 222] on div "[PERSON_NAME]" at bounding box center [274, 223] width 169 height 13
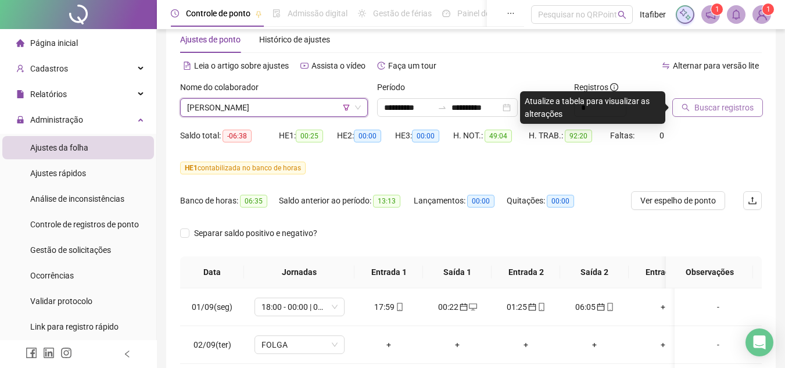
click at [732, 105] on span "Buscar registros" at bounding box center [724, 107] width 59 height 13
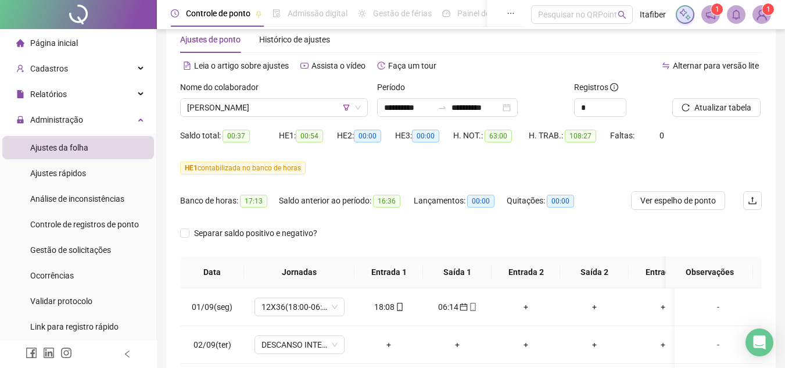
click at [673, 98] on button "Atualizar tabela" at bounding box center [717, 107] width 88 height 19
